Goal: Check status: Check status

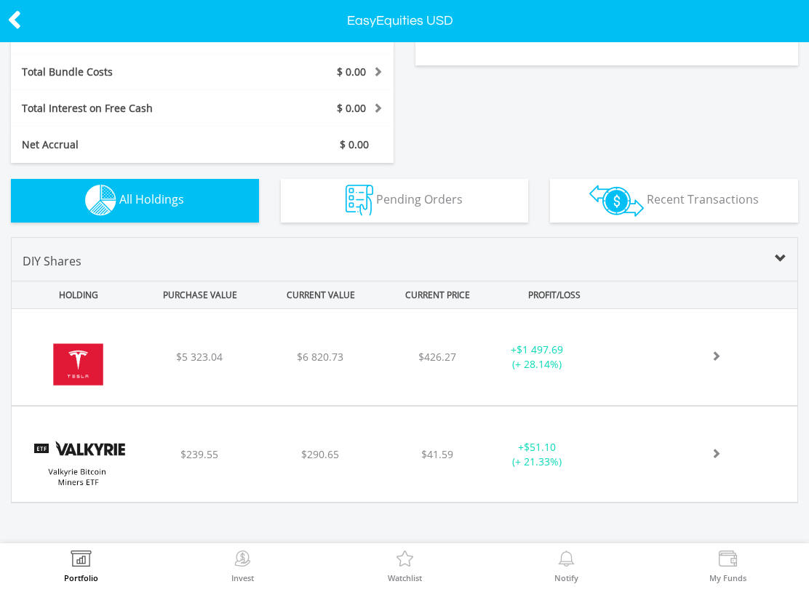
scroll to position [371, 0]
click at [96, 360] on img at bounding box center [78, 364] width 119 height 74
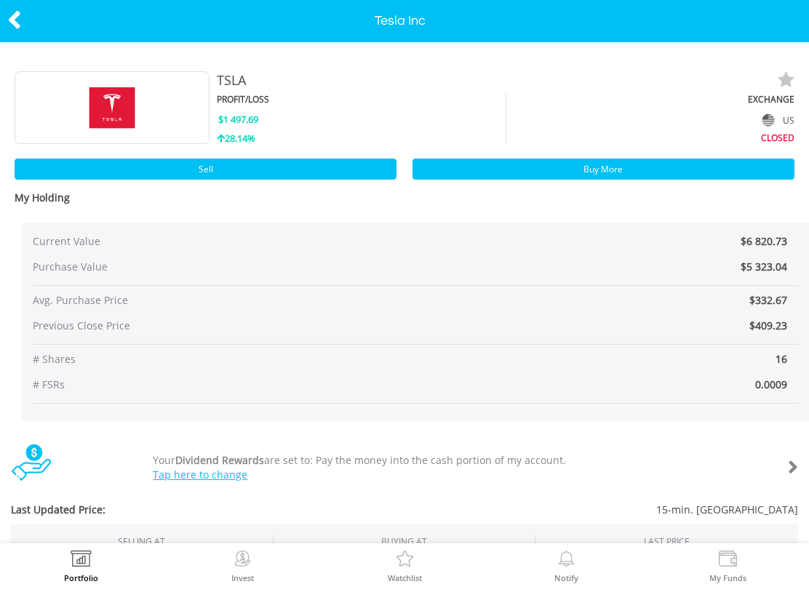
click at [21, 8] on icon at bounding box center [14, 20] width 15 height 28
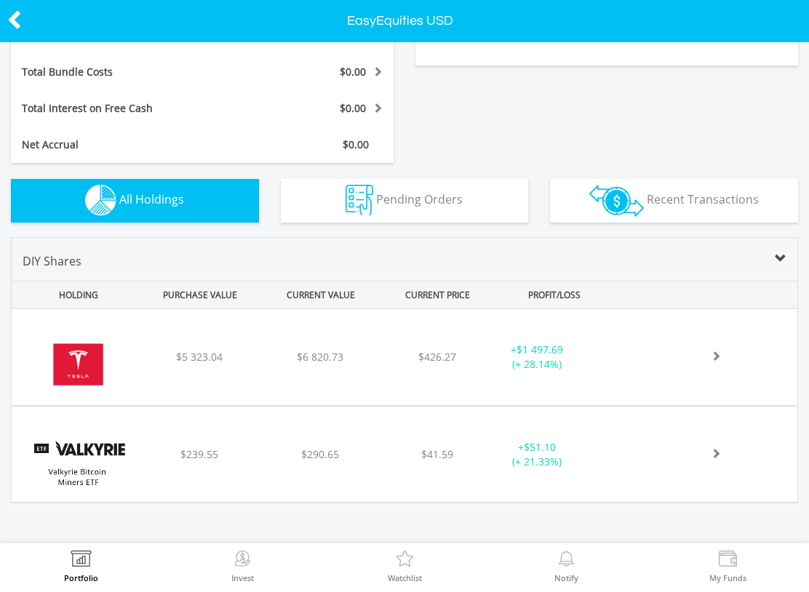
scroll to position [371, 0]
click at [126, 469] on img at bounding box center [78, 461] width 119 height 73
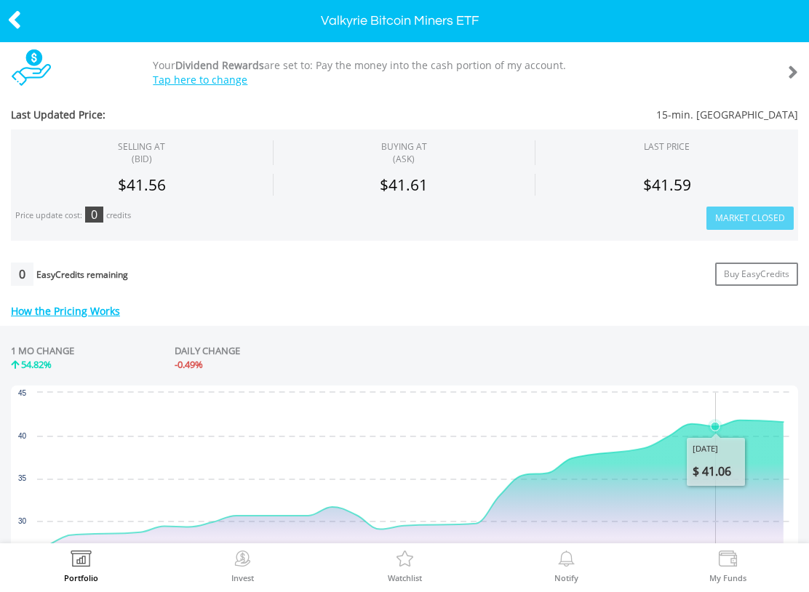
scroll to position [382, 0]
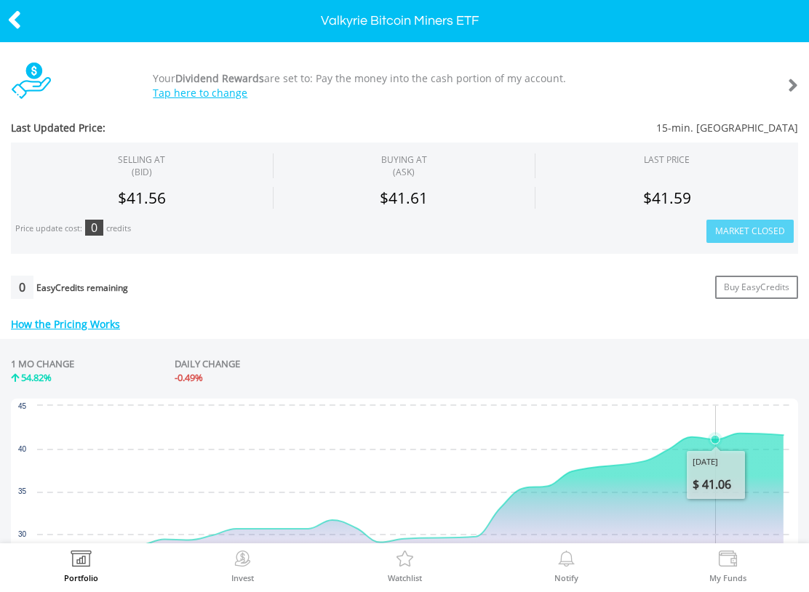
click at [20, 17] on icon at bounding box center [14, 20] width 15 height 28
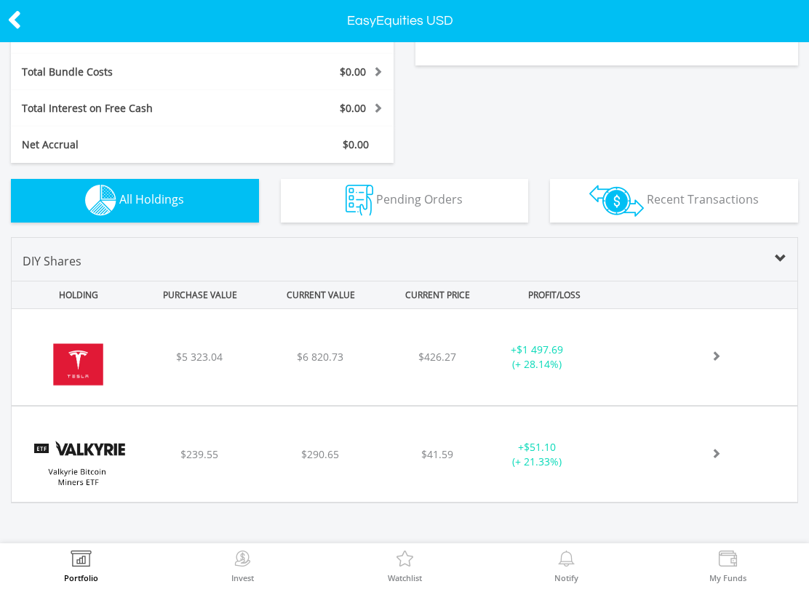
scroll to position [371, 0]
